Goal: Information Seeking & Learning: Learn about a topic

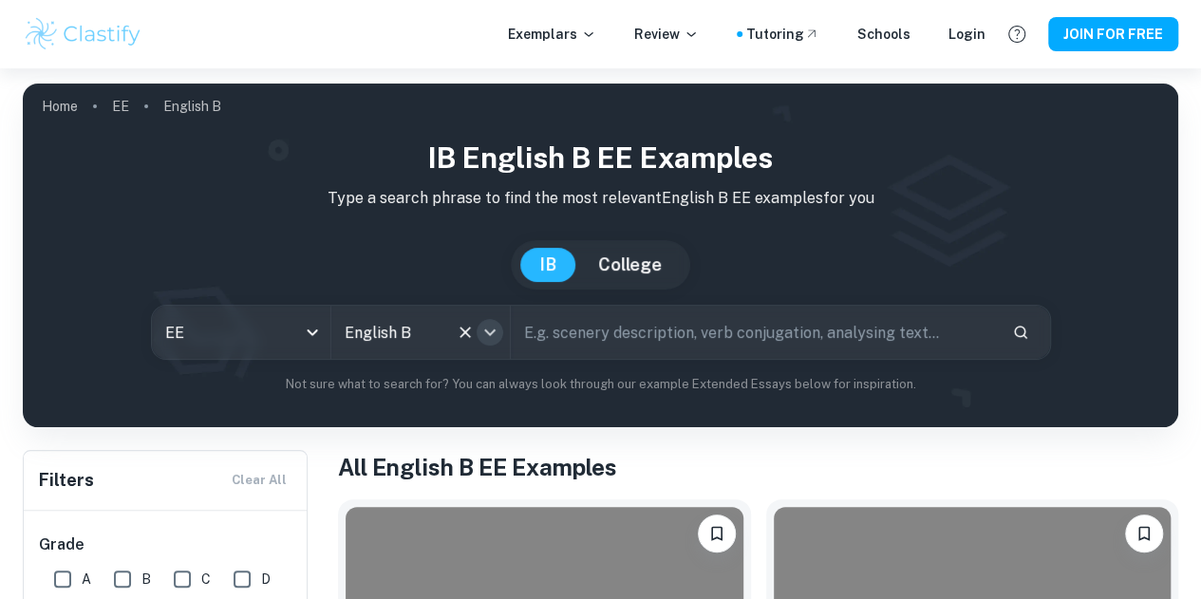
click at [493, 331] on icon "Open" at bounding box center [489, 332] width 23 height 23
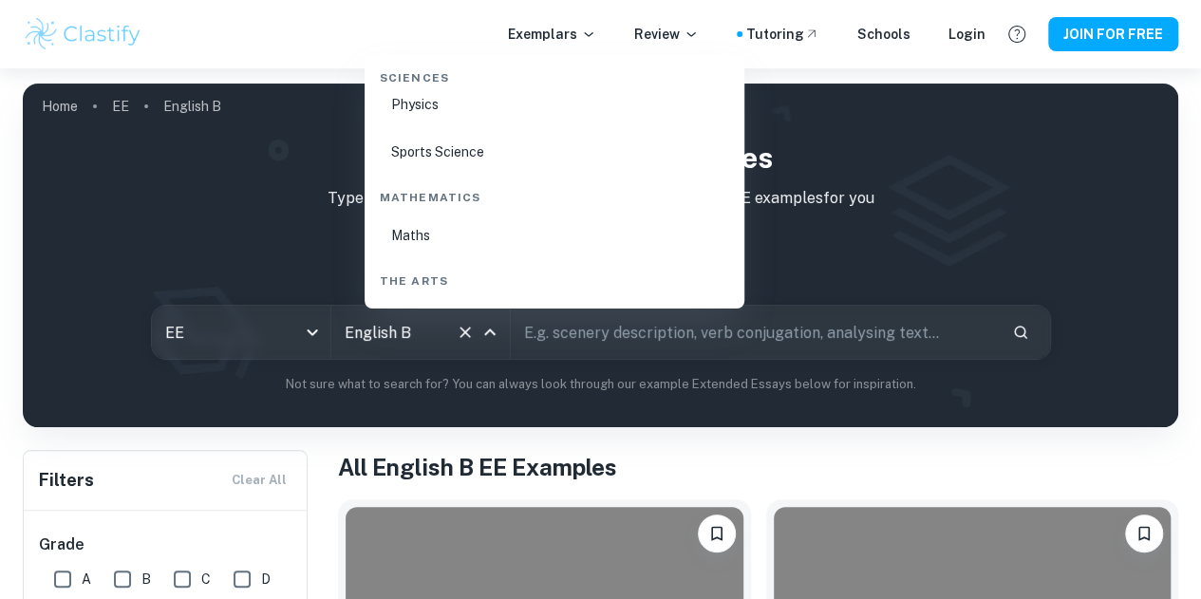
scroll to position [3051, 0]
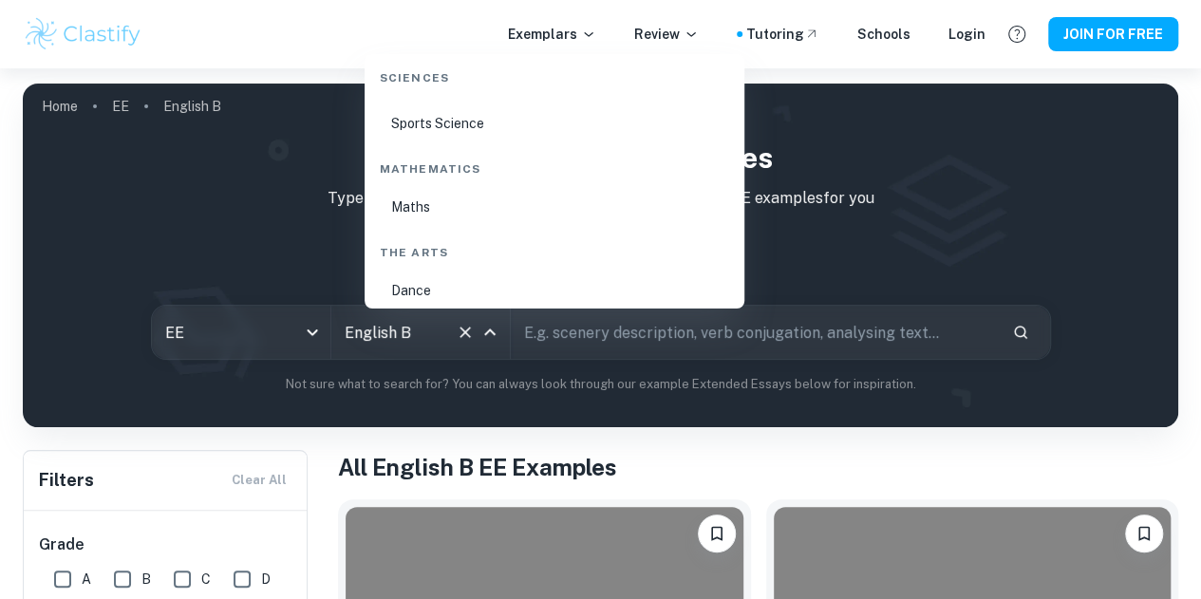
click at [418, 215] on li "Maths" at bounding box center [554, 207] width 364 height 44
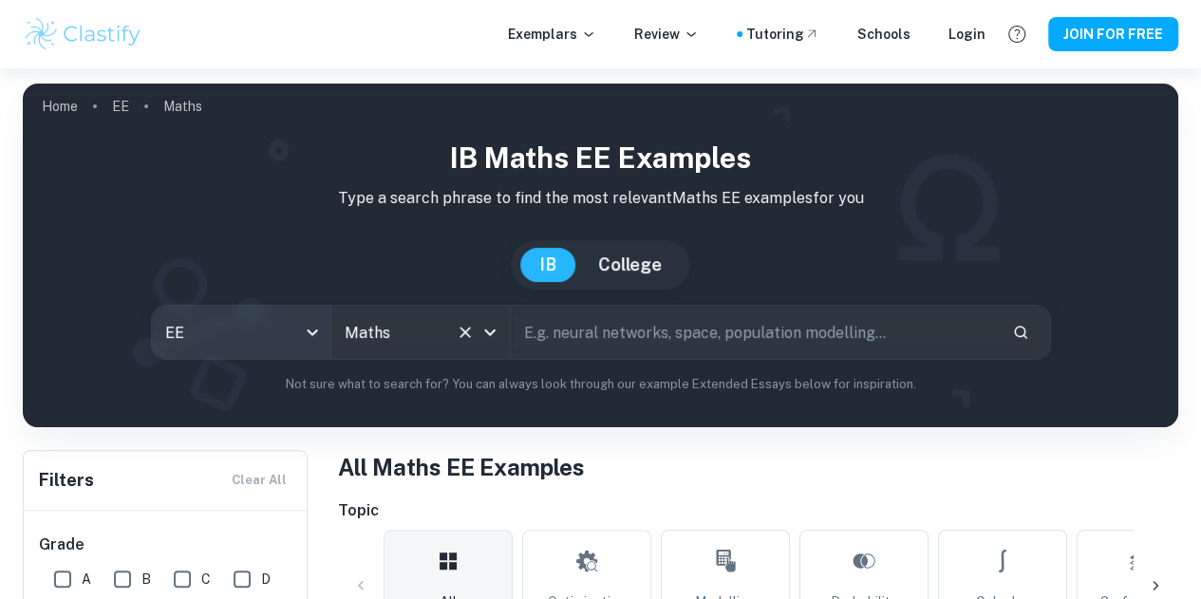
click at [337, 331] on body "We value your privacy We use cookies to enhance your browsing experience, serve…" at bounding box center [600, 367] width 1201 height 599
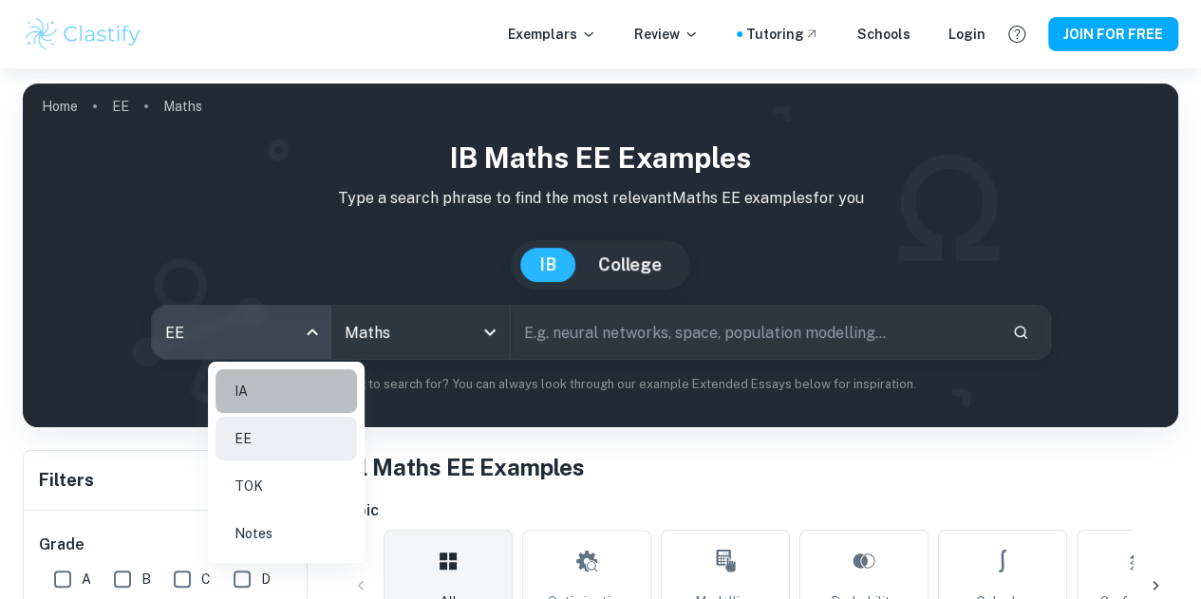
click at [286, 399] on li "IA" at bounding box center [285, 391] width 141 height 44
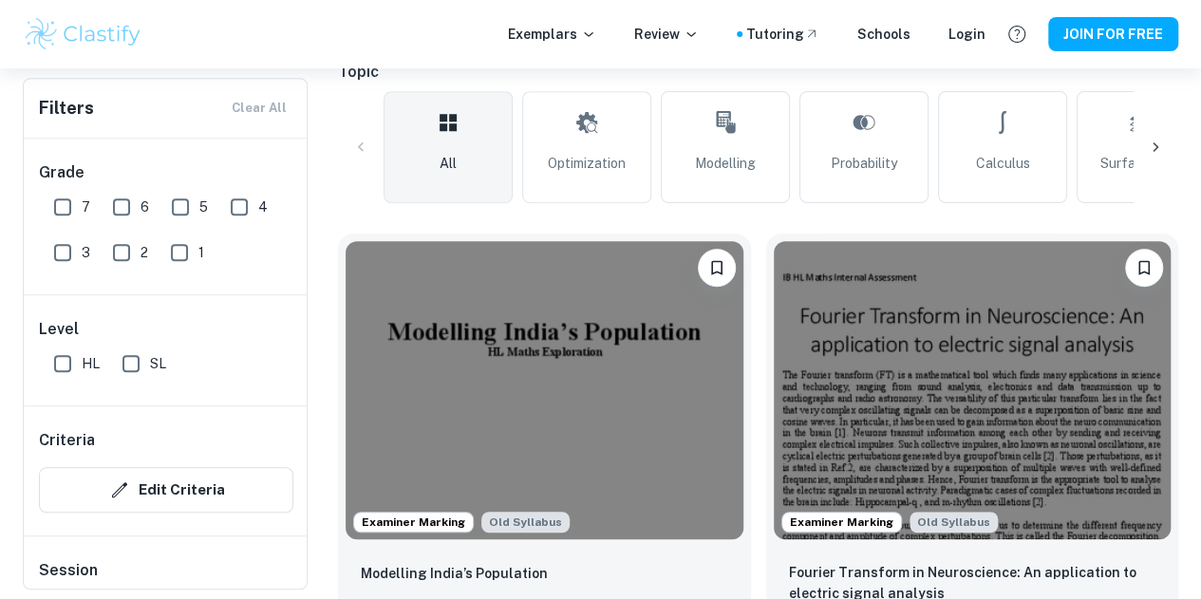
scroll to position [474, 0]
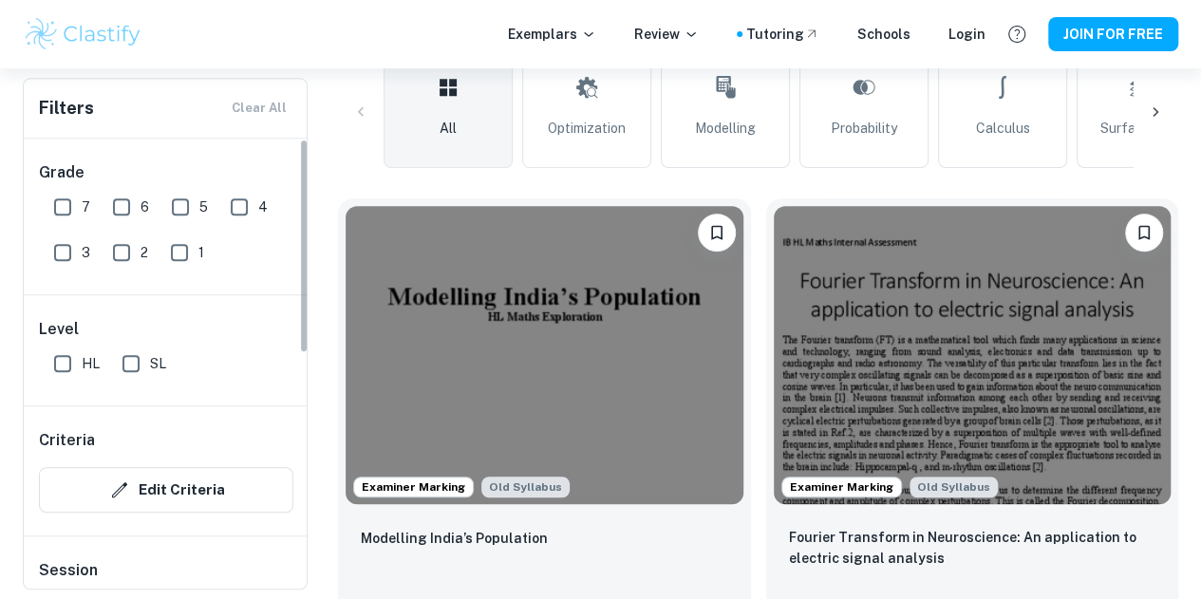
click at [124, 360] on input "SL" at bounding box center [131, 364] width 38 height 38
checkbox input "true"
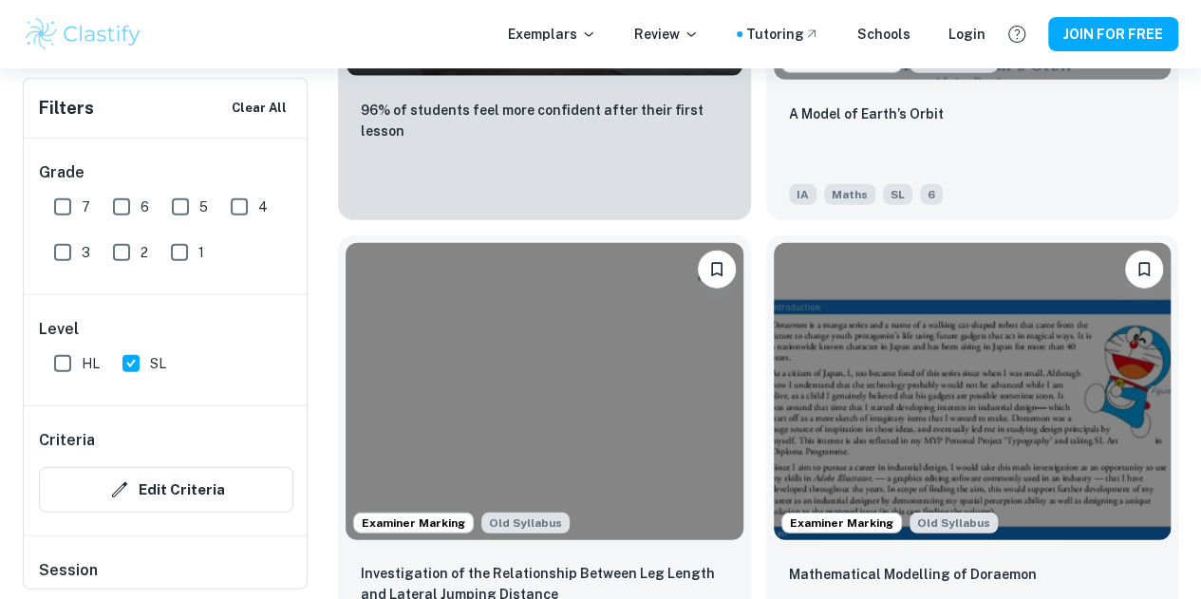
scroll to position [2332, 0]
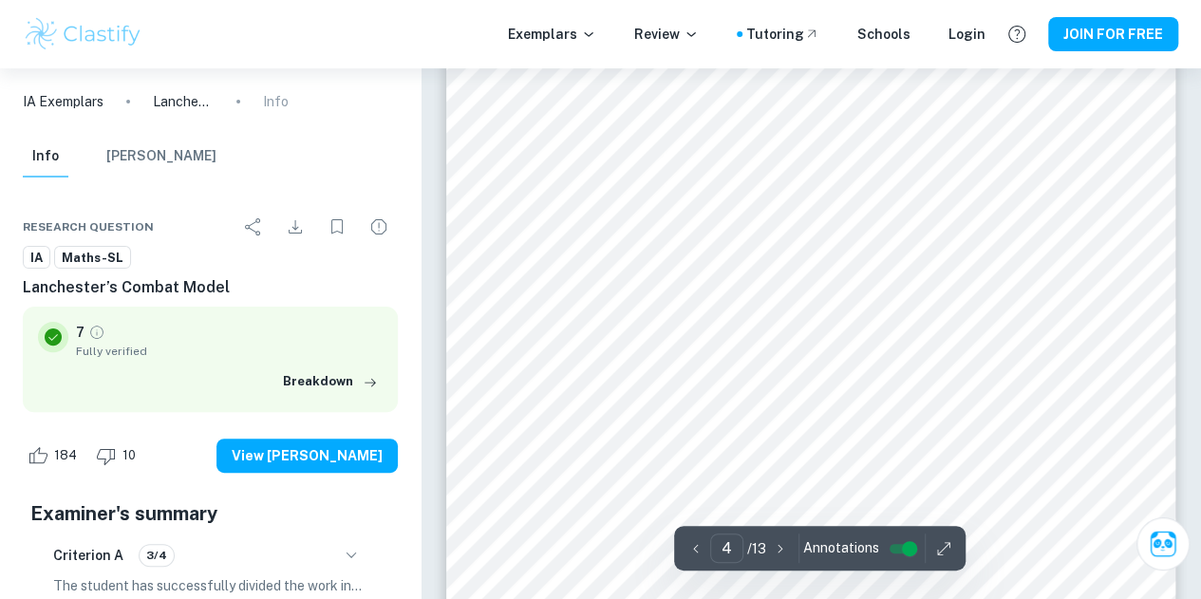
scroll to position [3722, 0]
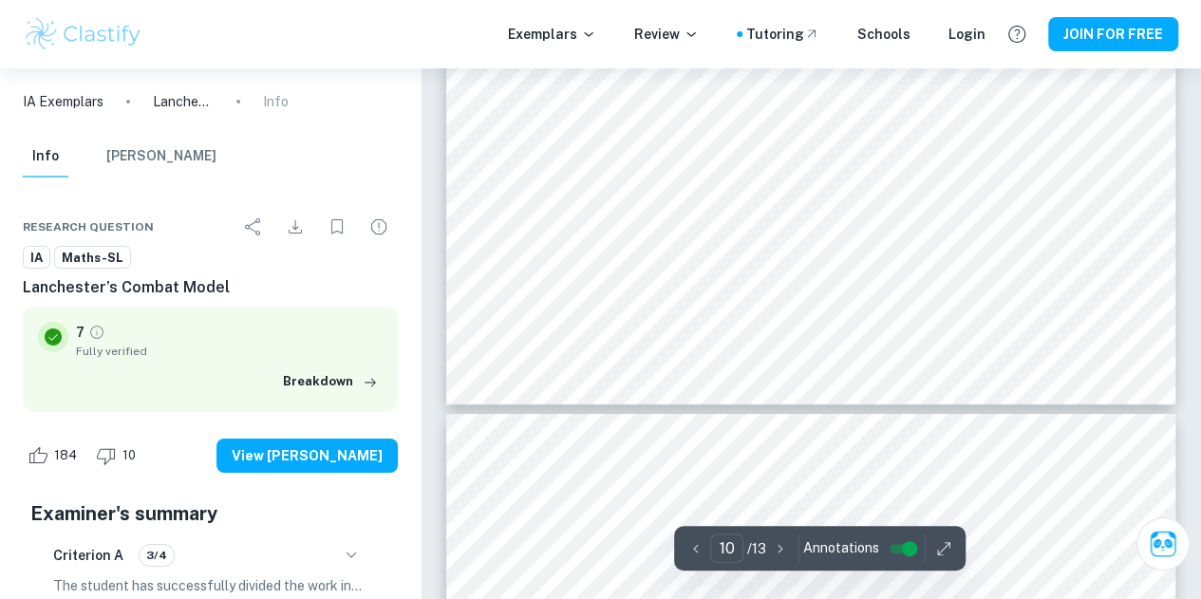
type input "11"
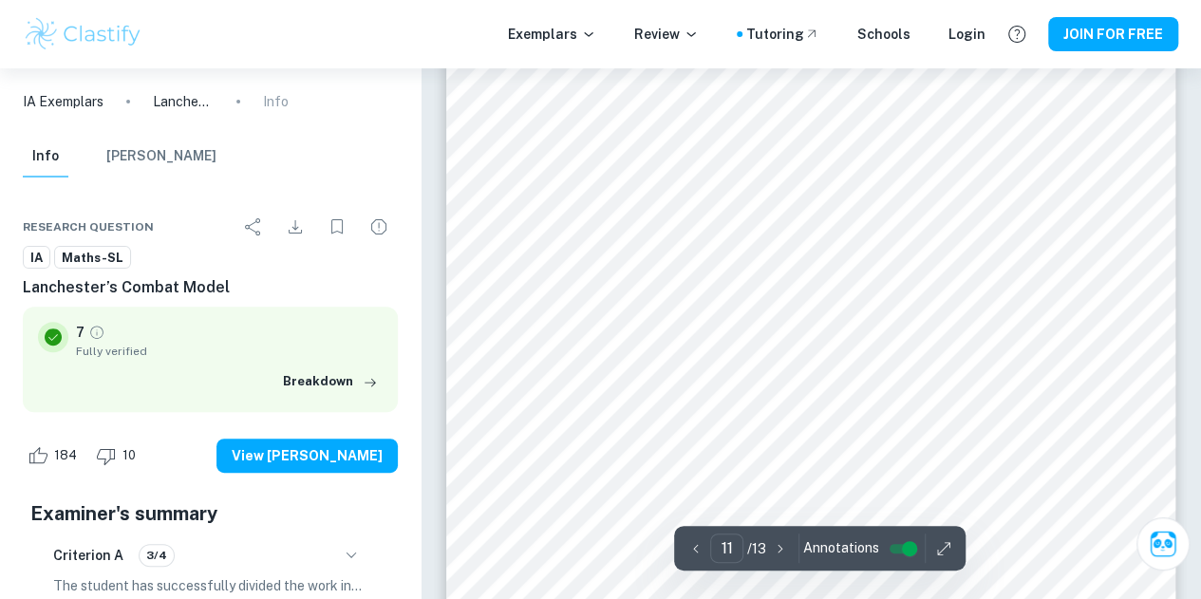
scroll to position [10993, 0]
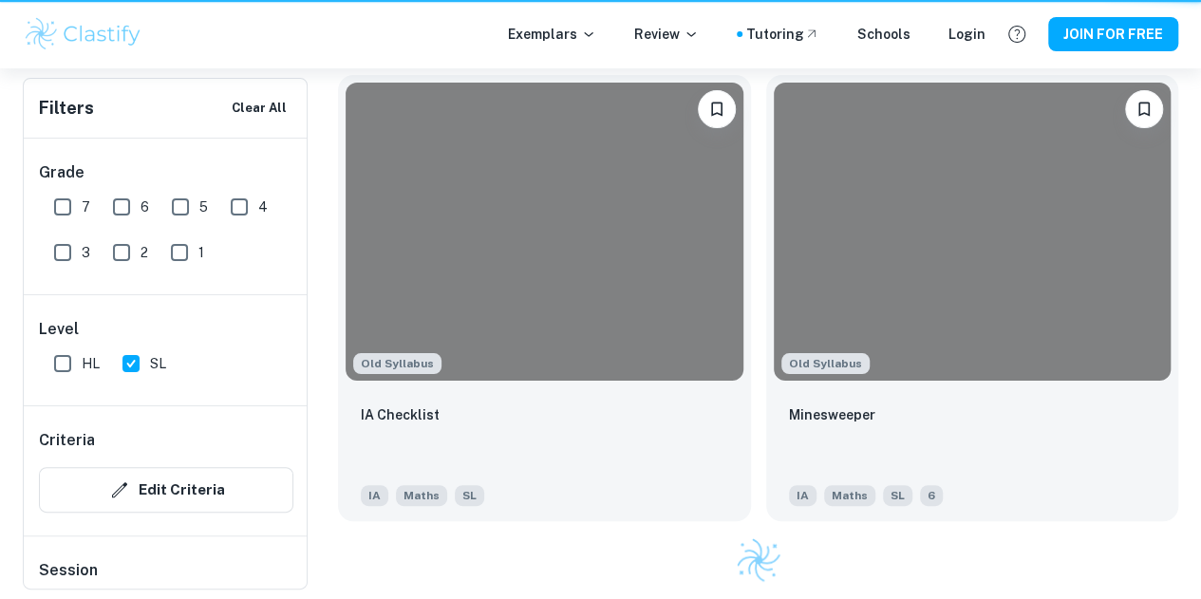
scroll to position [2332, 0]
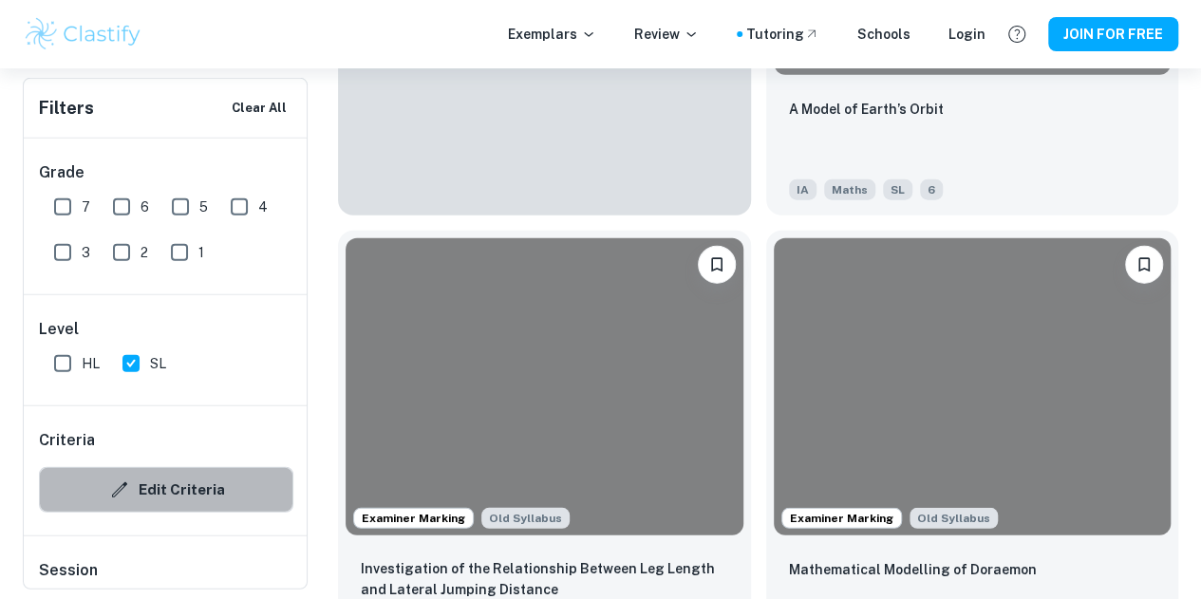
click at [239, 495] on button "Edit Criteria" at bounding box center [166, 490] width 254 height 46
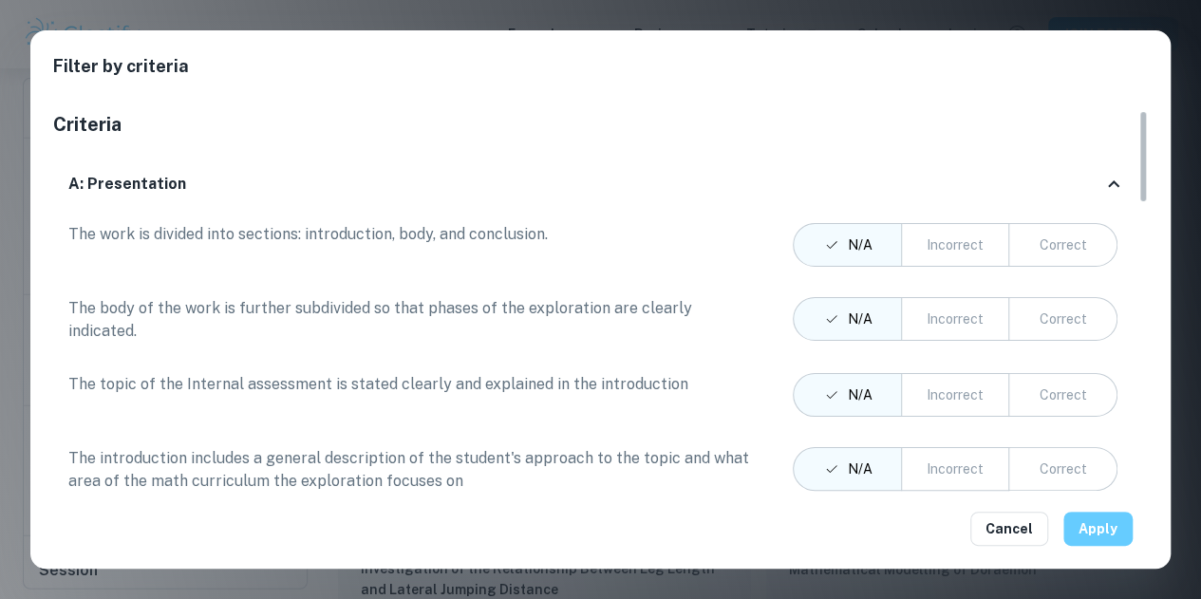
click at [1119, 536] on button "Apply" at bounding box center [1097, 529] width 69 height 34
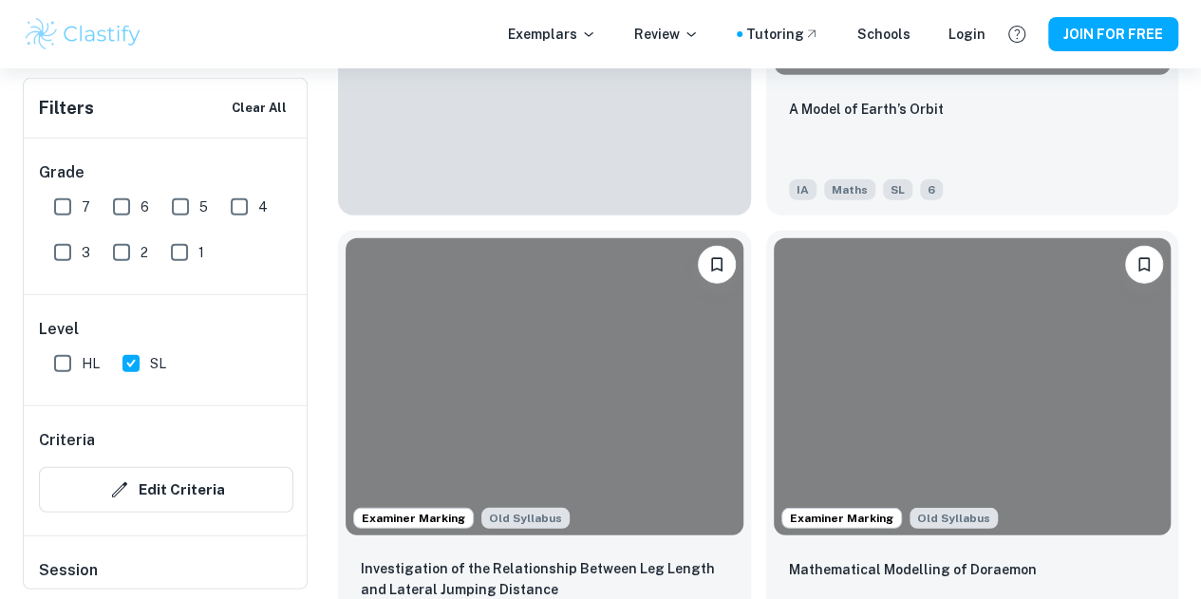
click at [63, 217] on input "7" at bounding box center [63, 207] width 38 height 38
checkbox input "true"
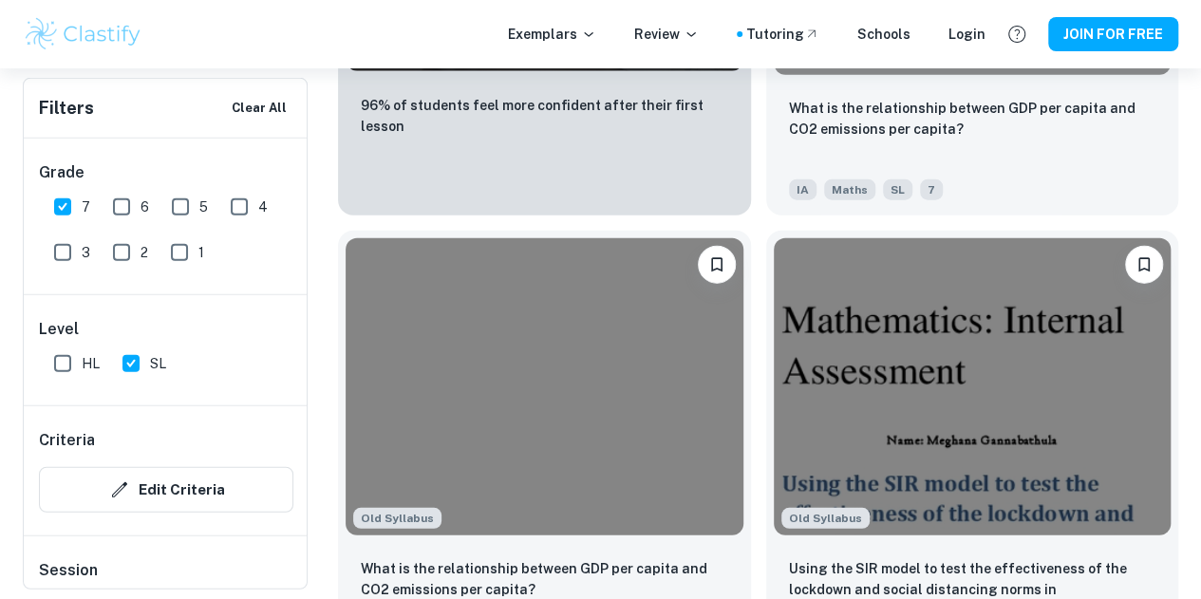
scroll to position [1522, 0]
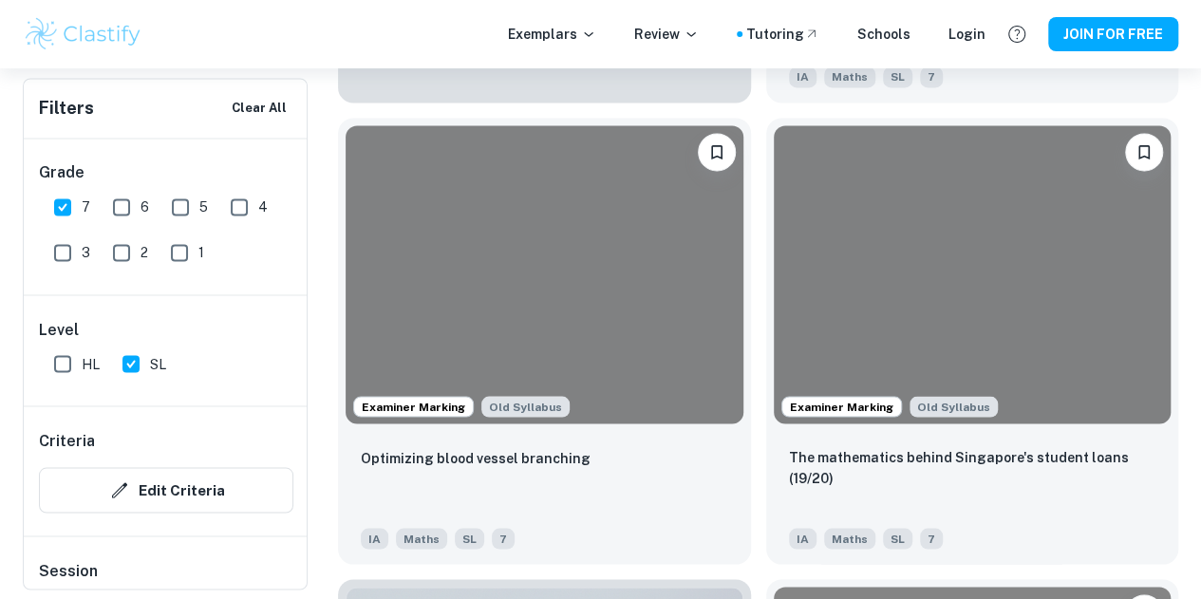
click at [114, 207] on input "6" at bounding box center [122, 207] width 38 height 38
checkbox input "true"
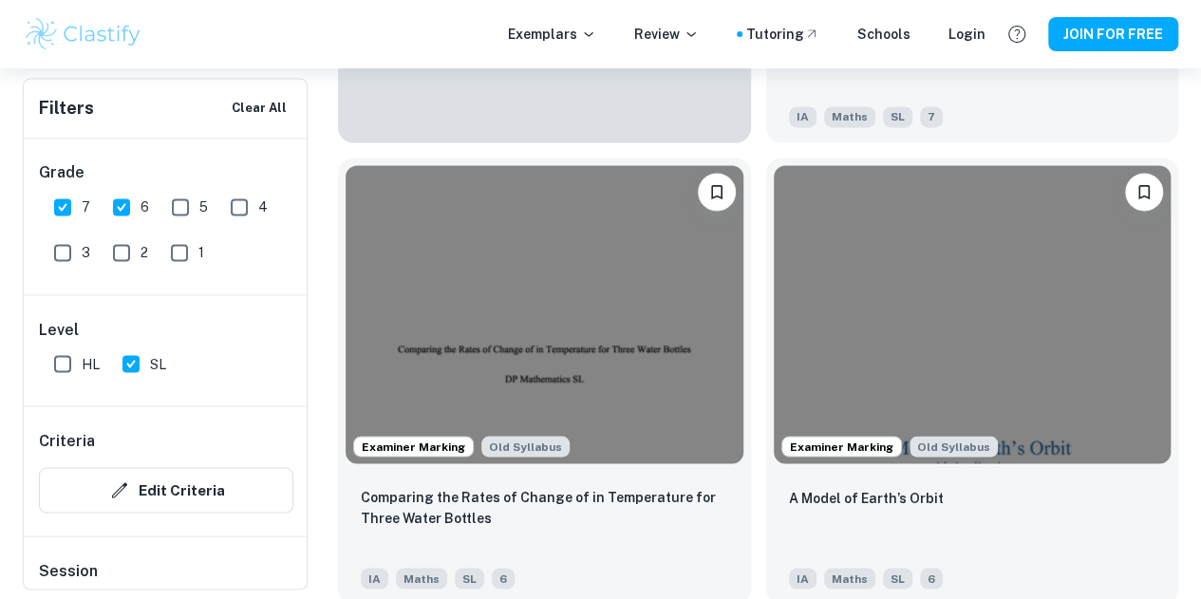
scroll to position [1484, 0]
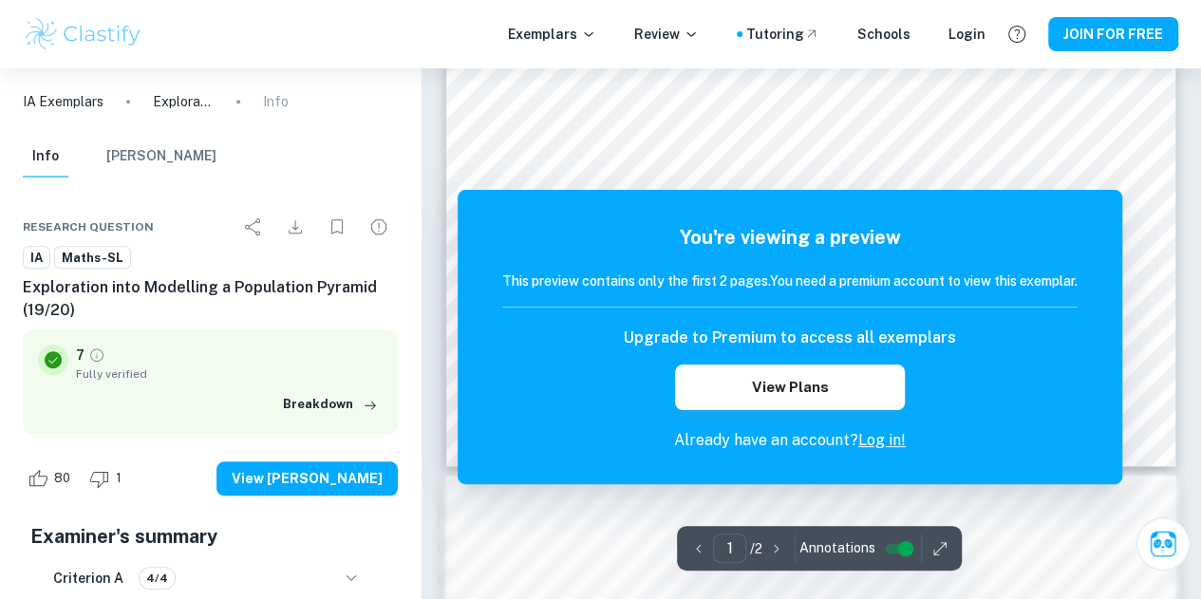
scroll to position [561, 0]
